Goal: Information Seeking & Learning: Compare options

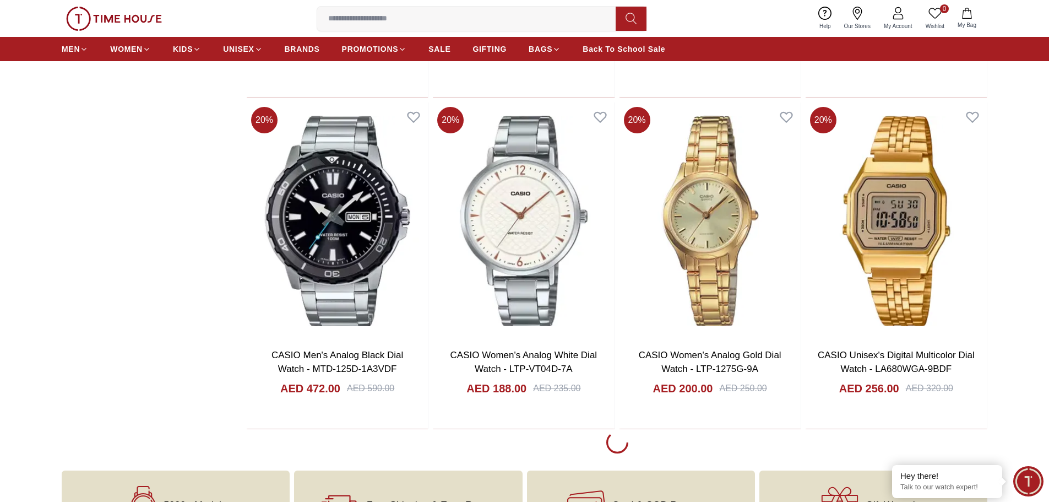
scroll to position [1872, 0]
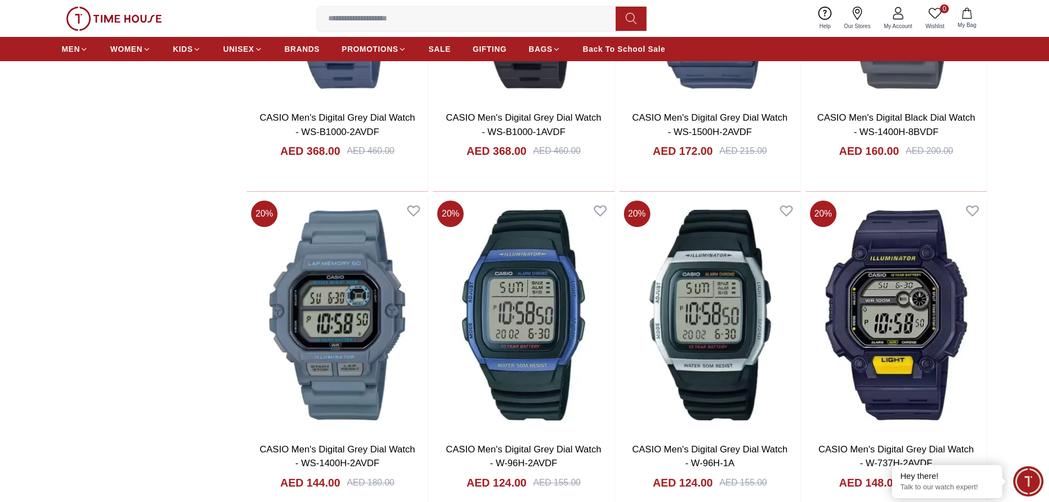
scroll to position [5175, 0]
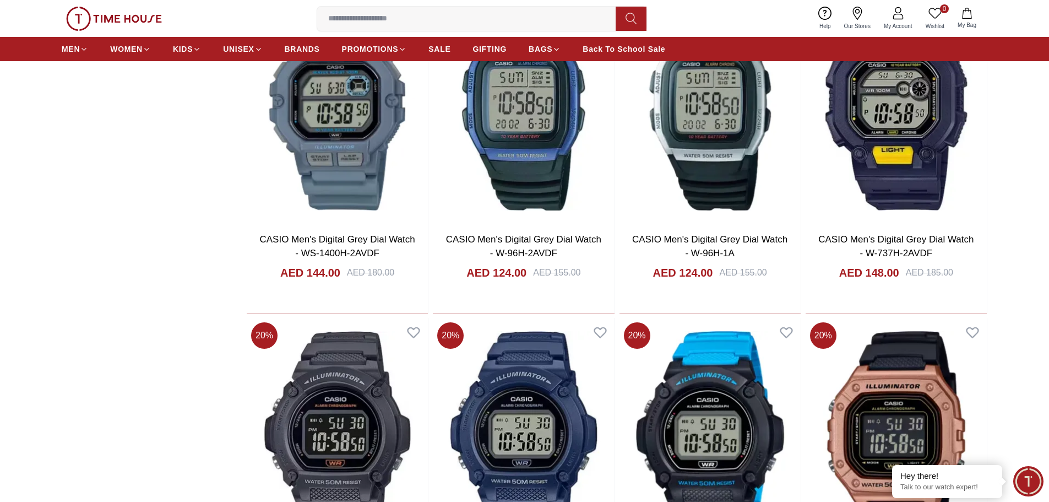
scroll to position [5395, 0]
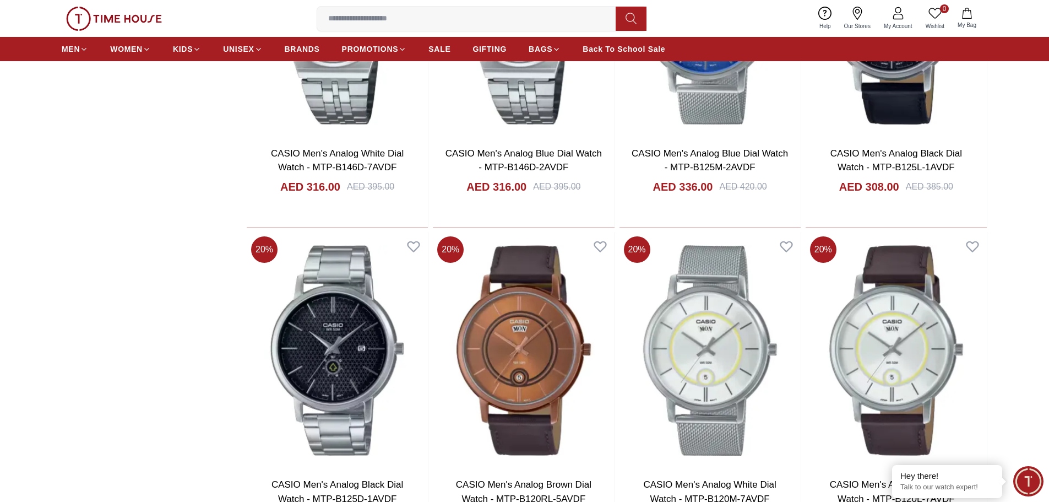
scroll to position [8423, 0]
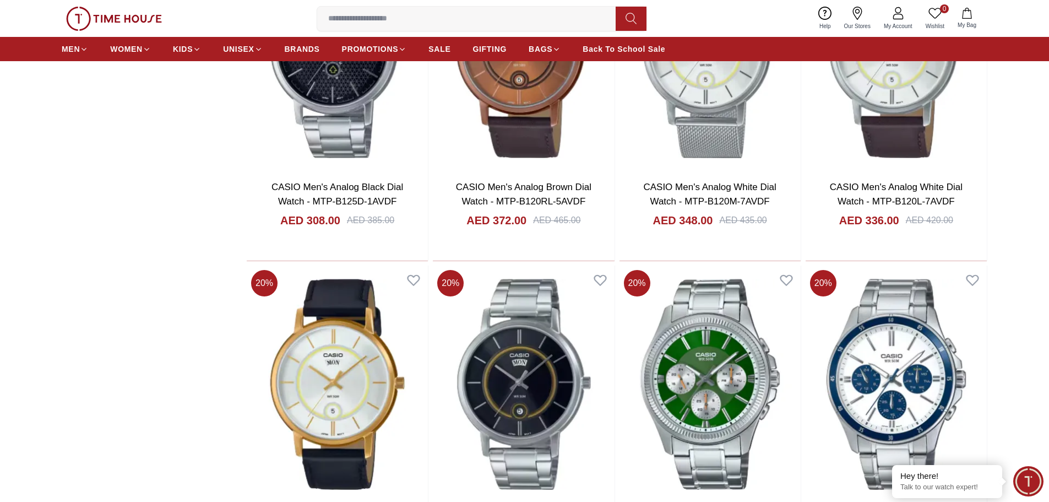
scroll to position [8753, 0]
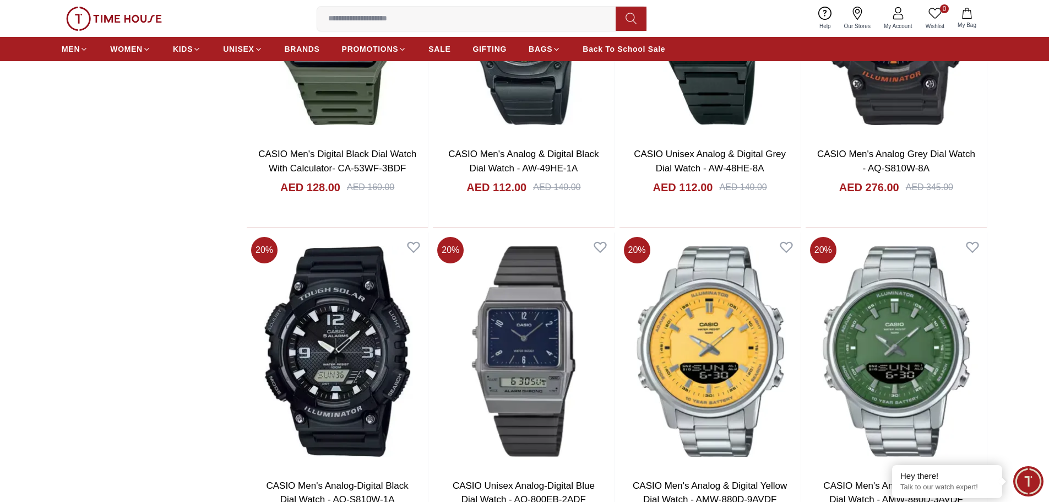
scroll to position [11781, 0]
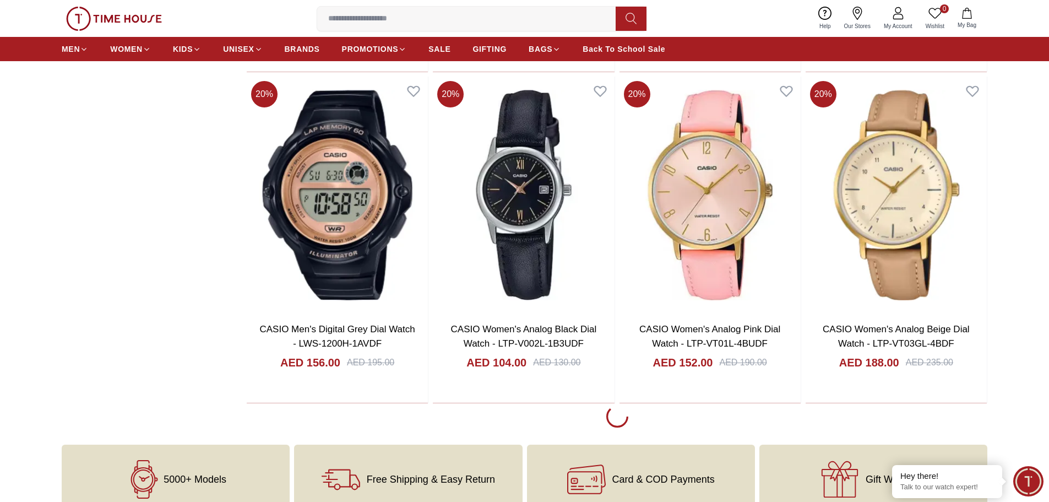
scroll to position [15139, 0]
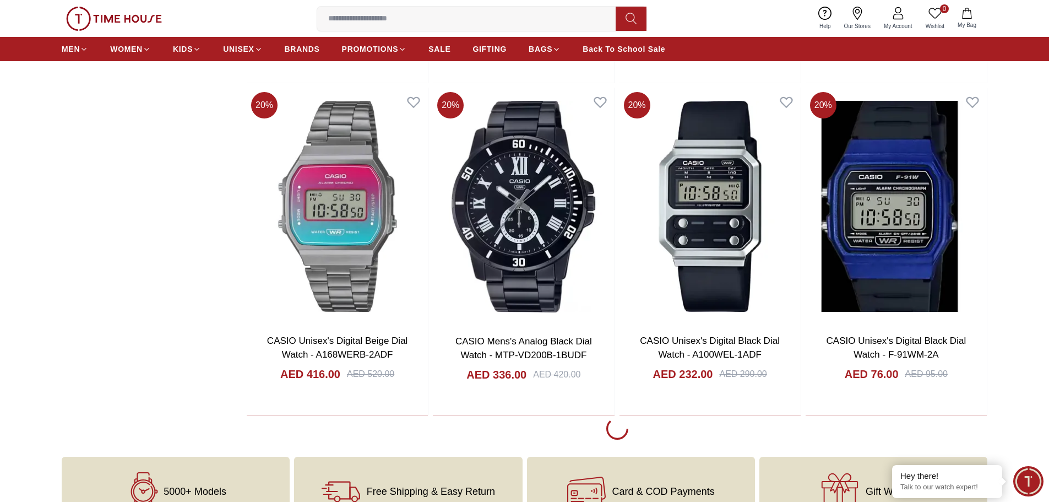
scroll to position [18443, 0]
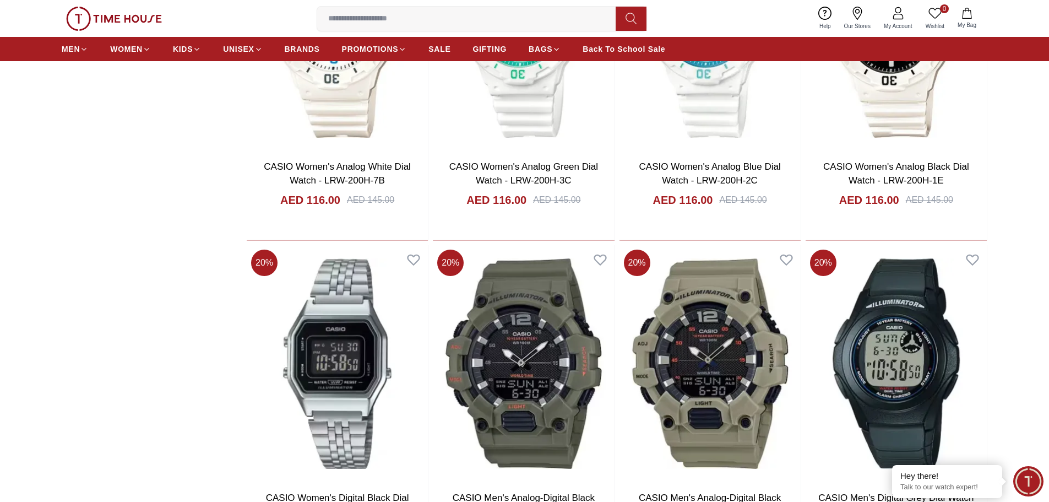
scroll to position [21691, 0]
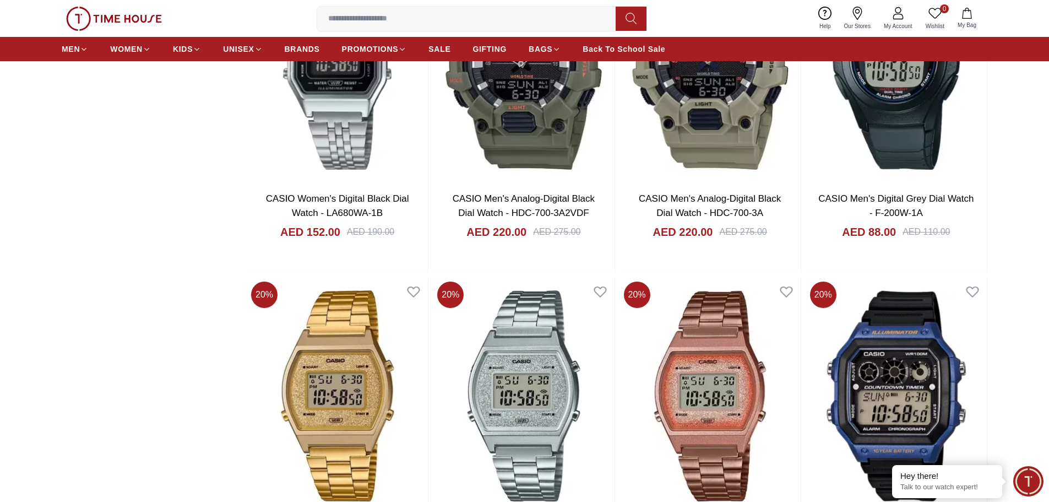
scroll to position [22021, 0]
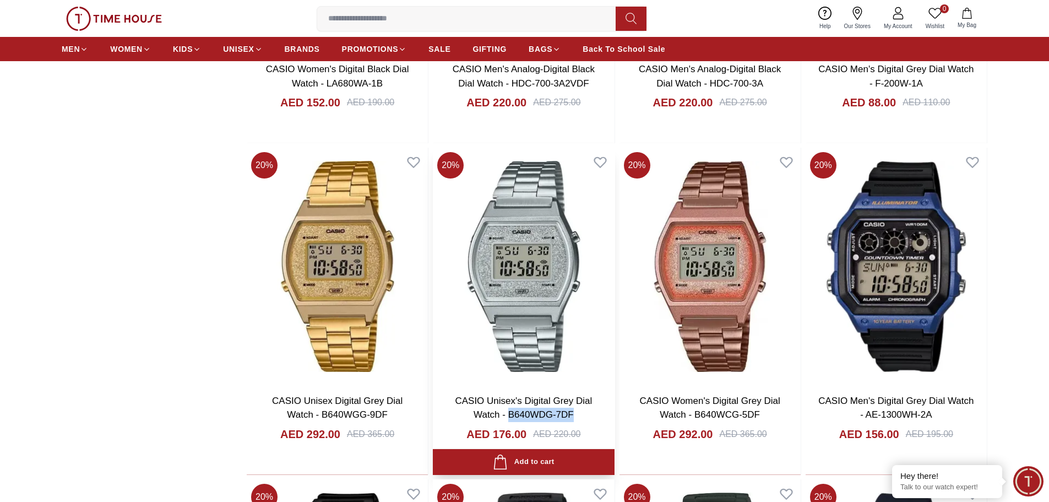
drag, startPoint x: 581, startPoint y: 417, endPoint x: 523, endPoint y: 416, distance: 57.8
click at [509, 417] on h3 "CASIO Unisex's Digital Grey Dial Watch - B640WDG-7DF" at bounding box center [523, 408] width 159 height 28
copy link "B640WDG-7DF"
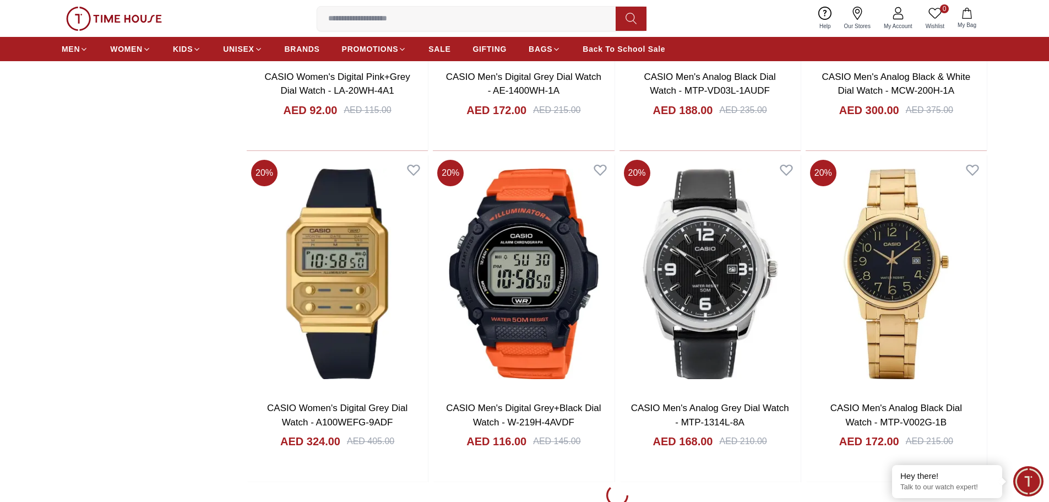
scroll to position [23397, 0]
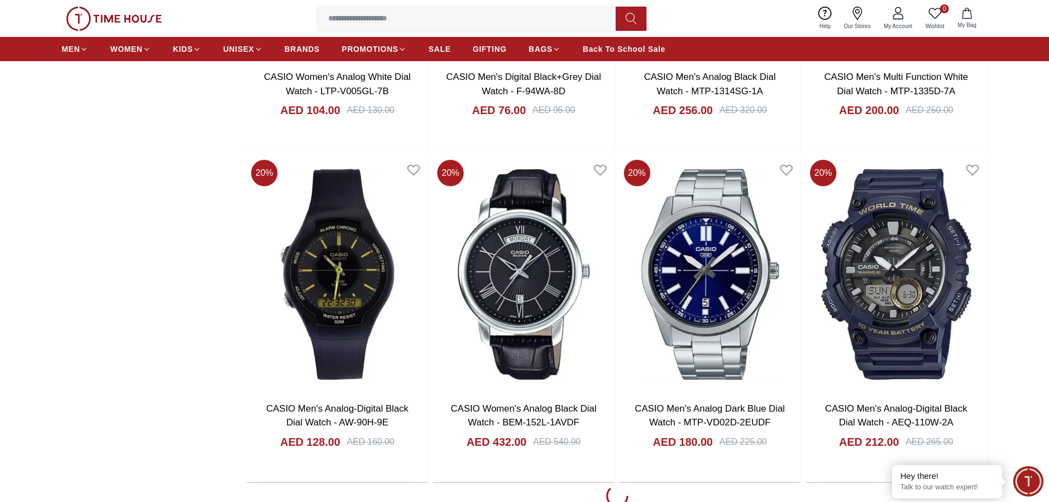
scroll to position [24994, 0]
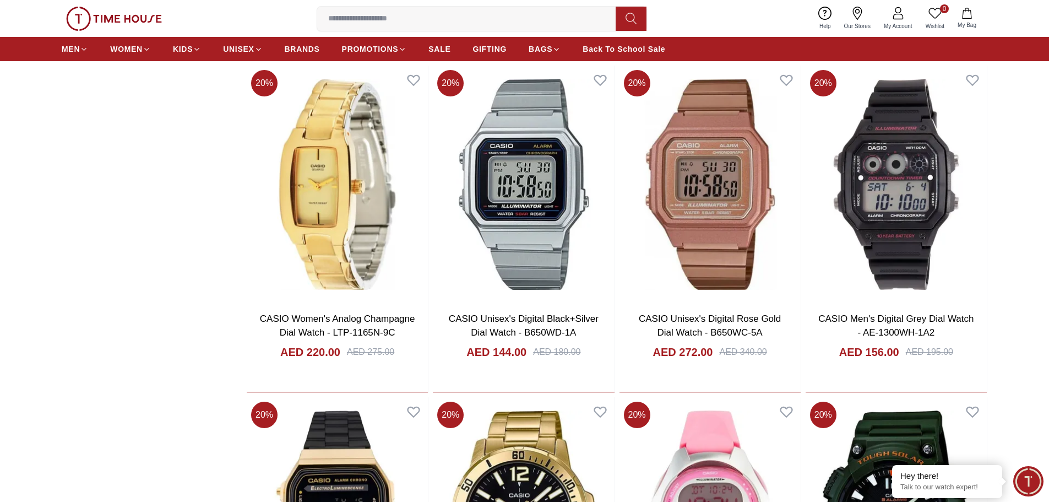
scroll to position [25765, 0]
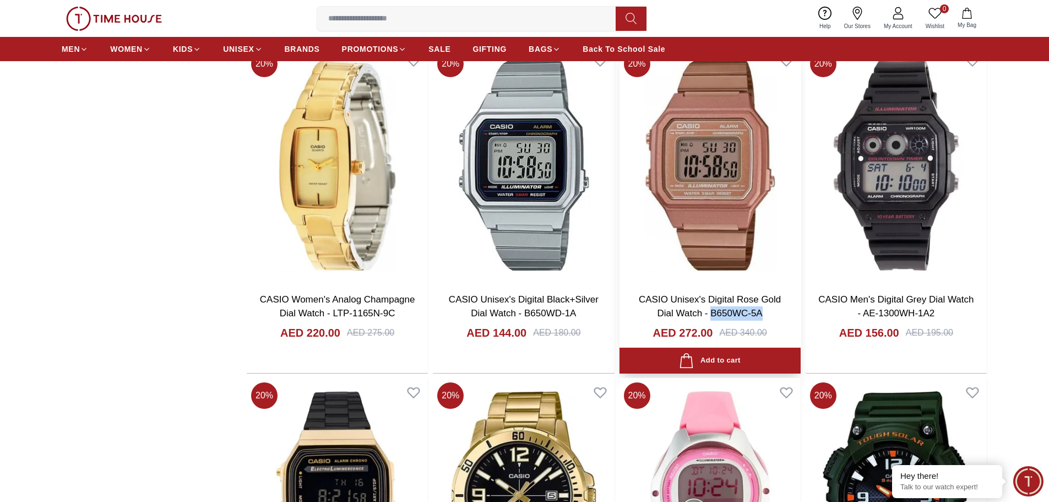
drag, startPoint x: 771, startPoint y: 311, endPoint x: 712, endPoint y: 310, distance: 58.4
click at [712, 310] on h3 "CASIO Unisex's Digital Rose Gold Dial Watch - B650WC-5A" at bounding box center [709, 306] width 159 height 28
copy link "B650WC-5A"
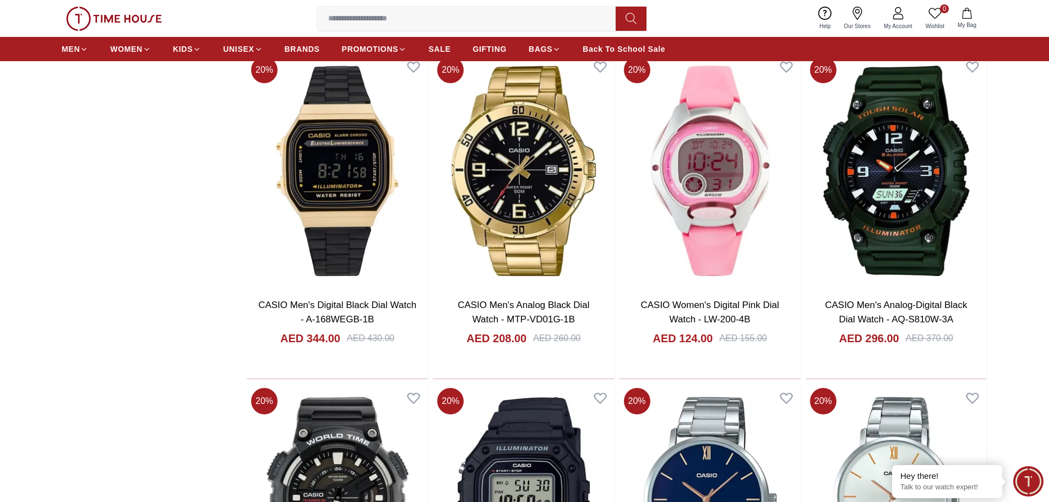
scroll to position [26095, 0]
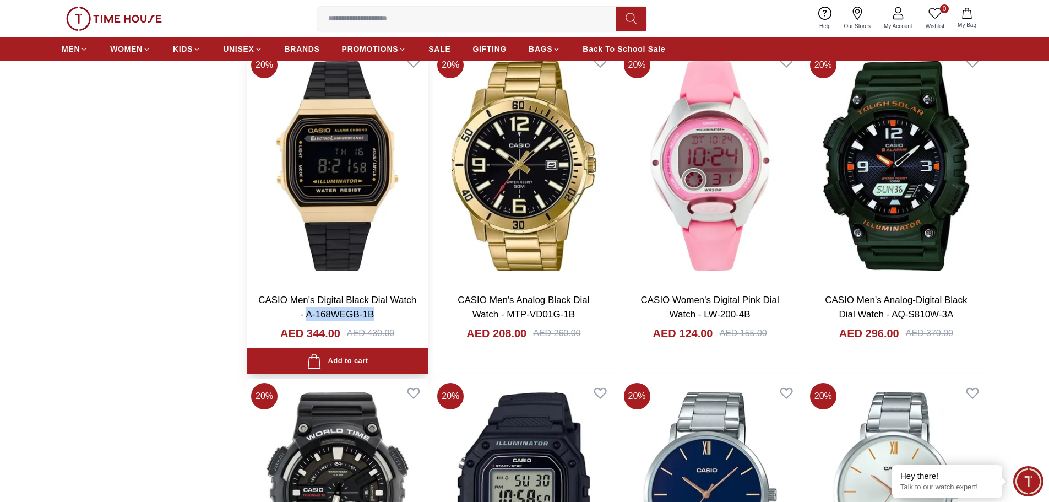
drag, startPoint x: 382, startPoint y: 309, endPoint x: 305, endPoint y: 310, distance: 77.1
click at [305, 310] on h3 "CASIO Men's Digital Black Dial Watch - A-168WEGB-1B" at bounding box center [337, 307] width 159 height 28
copy link "A-168WEGB-1B"
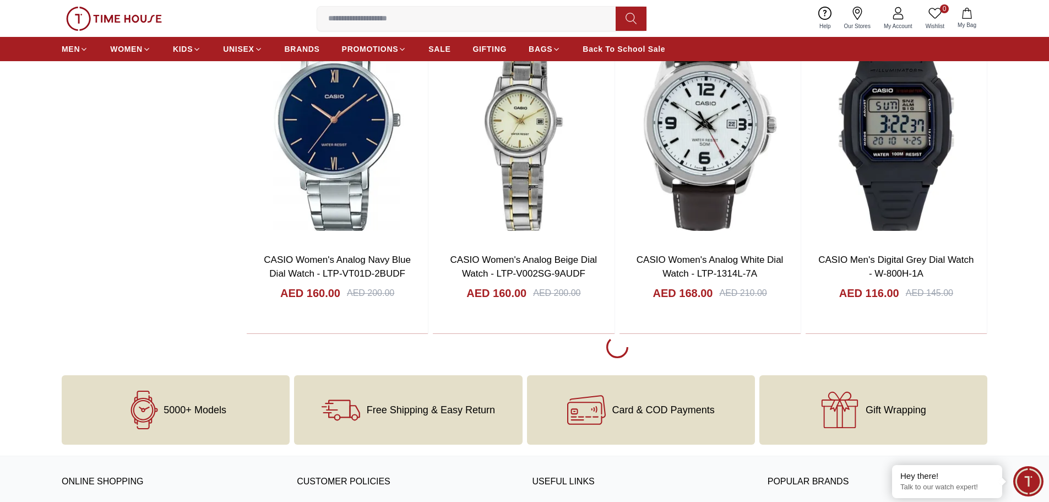
scroll to position [26811, 0]
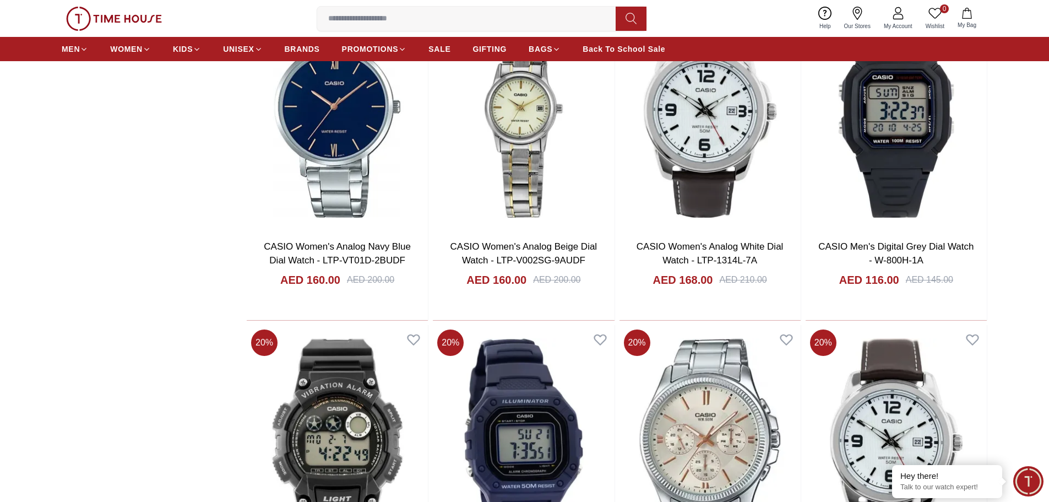
scroll to position [26921, 0]
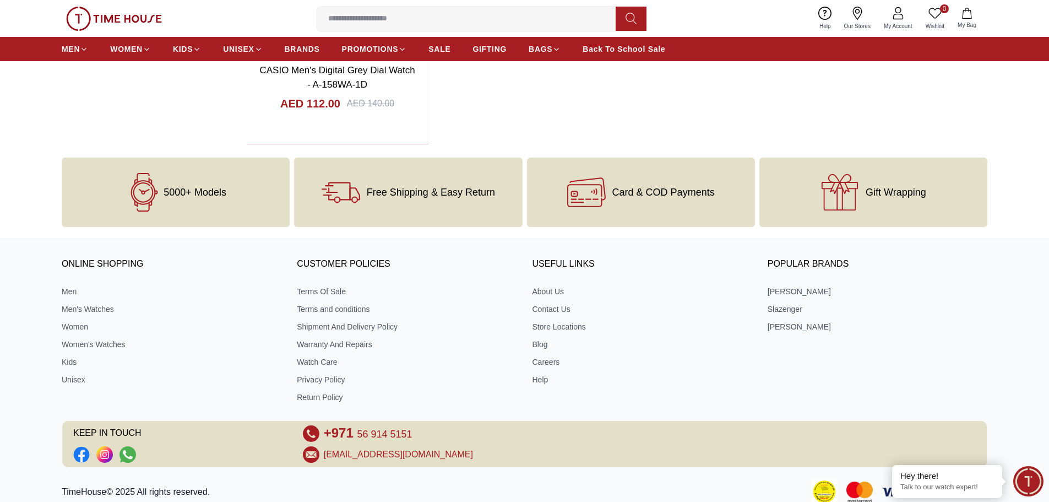
scroll to position [30031, 0]
